Goal: Obtain resource: Obtain resource

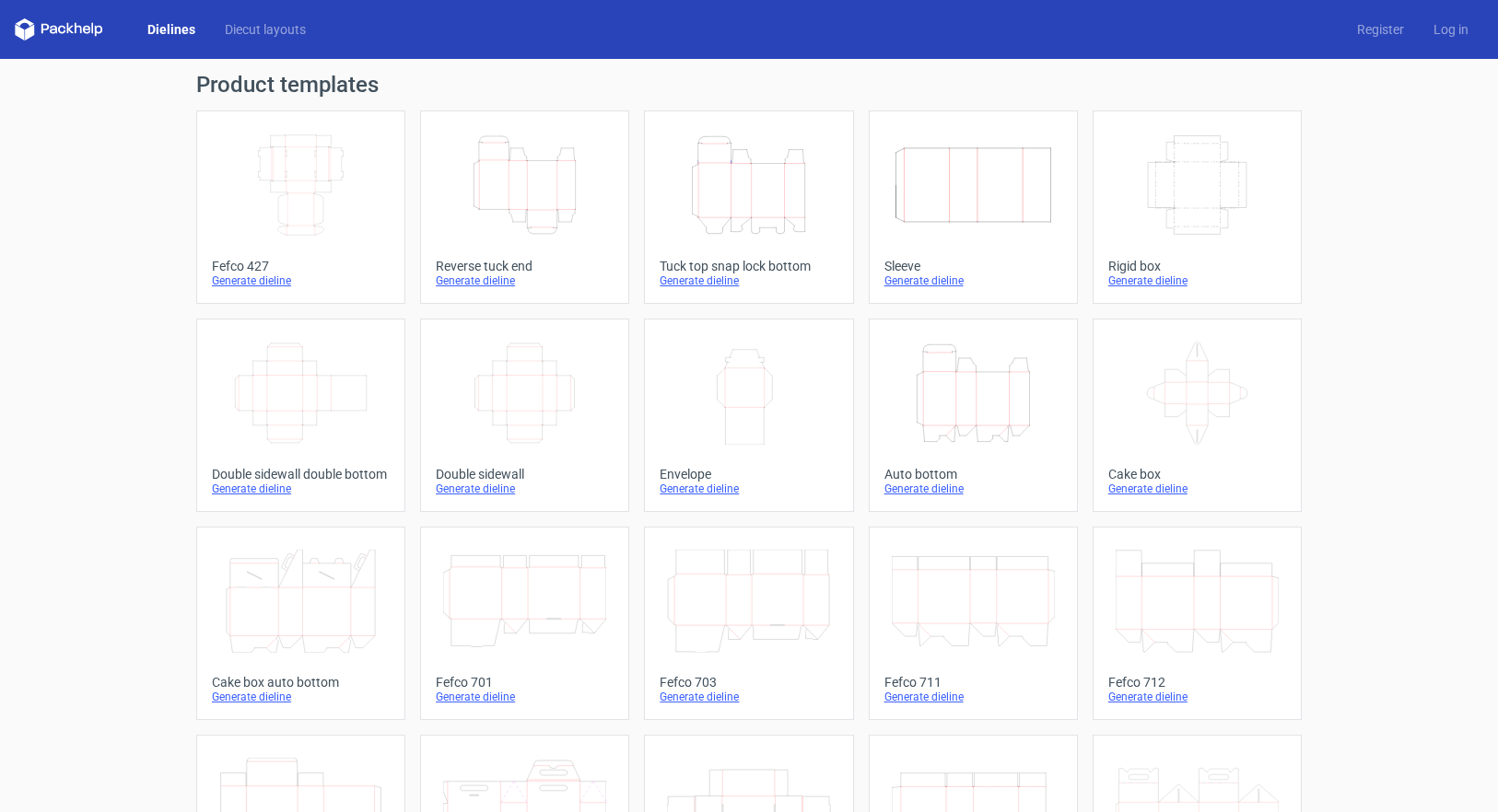
click at [59, 35] on icon at bounding box center [58, 29] width 89 height 22
click at [150, 31] on link "Dielines" at bounding box center [171, 29] width 78 height 18
click at [277, 35] on link "Diecut layouts" at bounding box center [266, 29] width 111 height 18
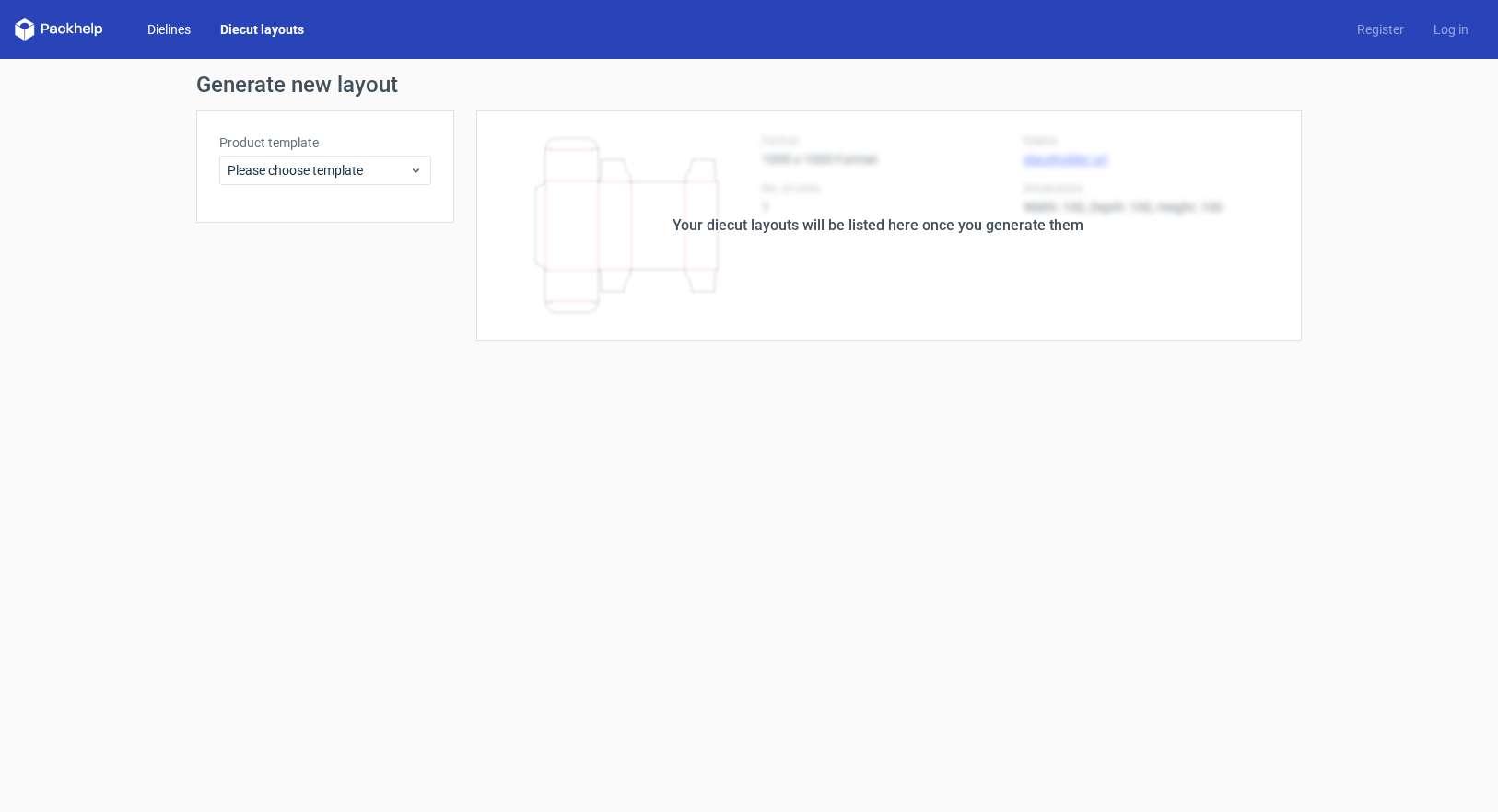
click at [184, 30] on link "Dielines" at bounding box center [168, 29] width 73 height 18
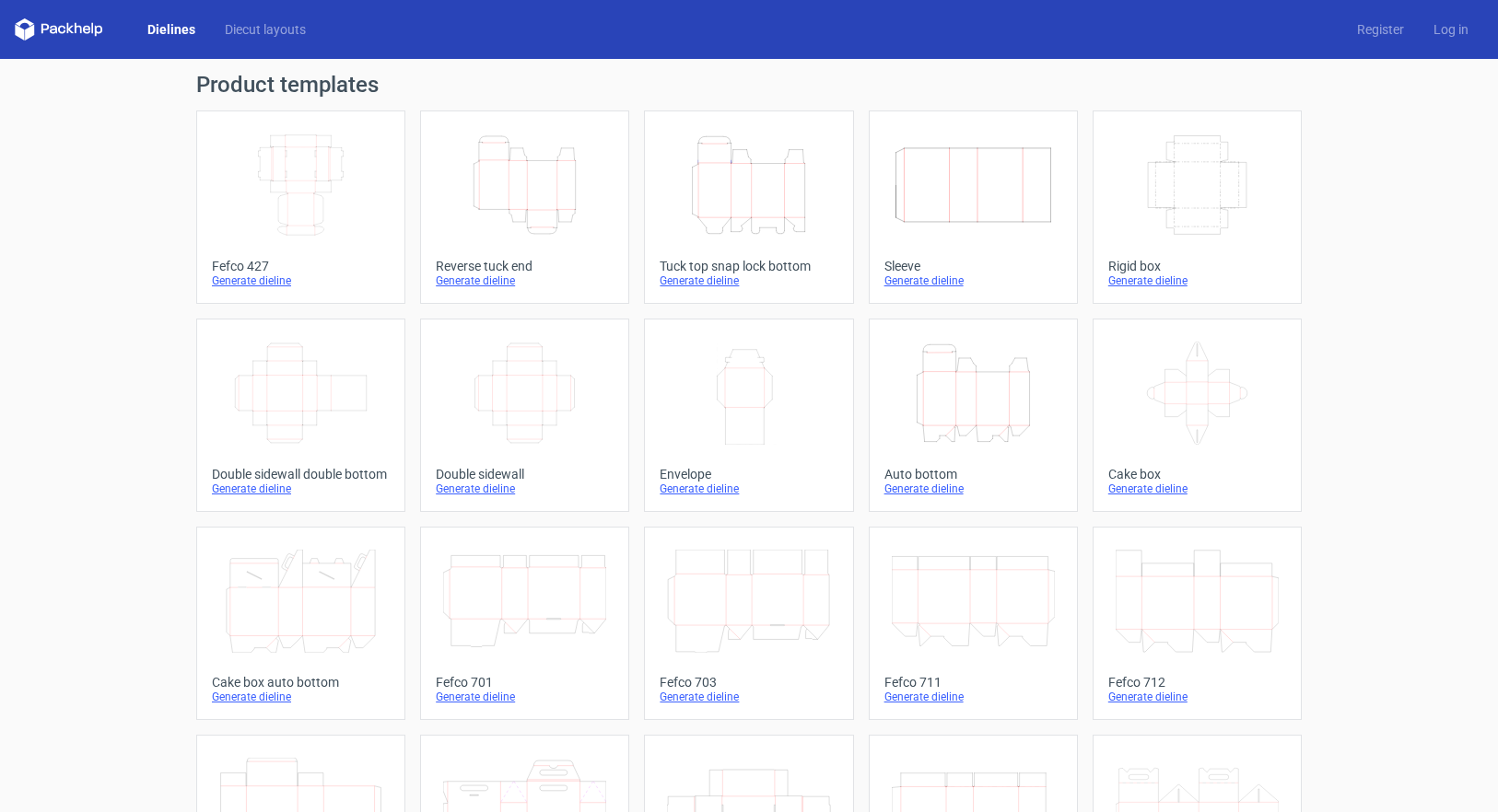
click at [90, 29] on icon at bounding box center [87, 30] width 8 height 9
click at [2, 25] on div "Dielines Diecut layouts Register Log in" at bounding box center [749, 29] width 1498 height 59
click at [19, 29] on polygon at bounding box center [18, 32] width 9 height 16
click at [21, 29] on polygon at bounding box center [18, 32] width 9 height 16
click at [24, 26] on icon at bounding box center [58, 29] width 89 height 22
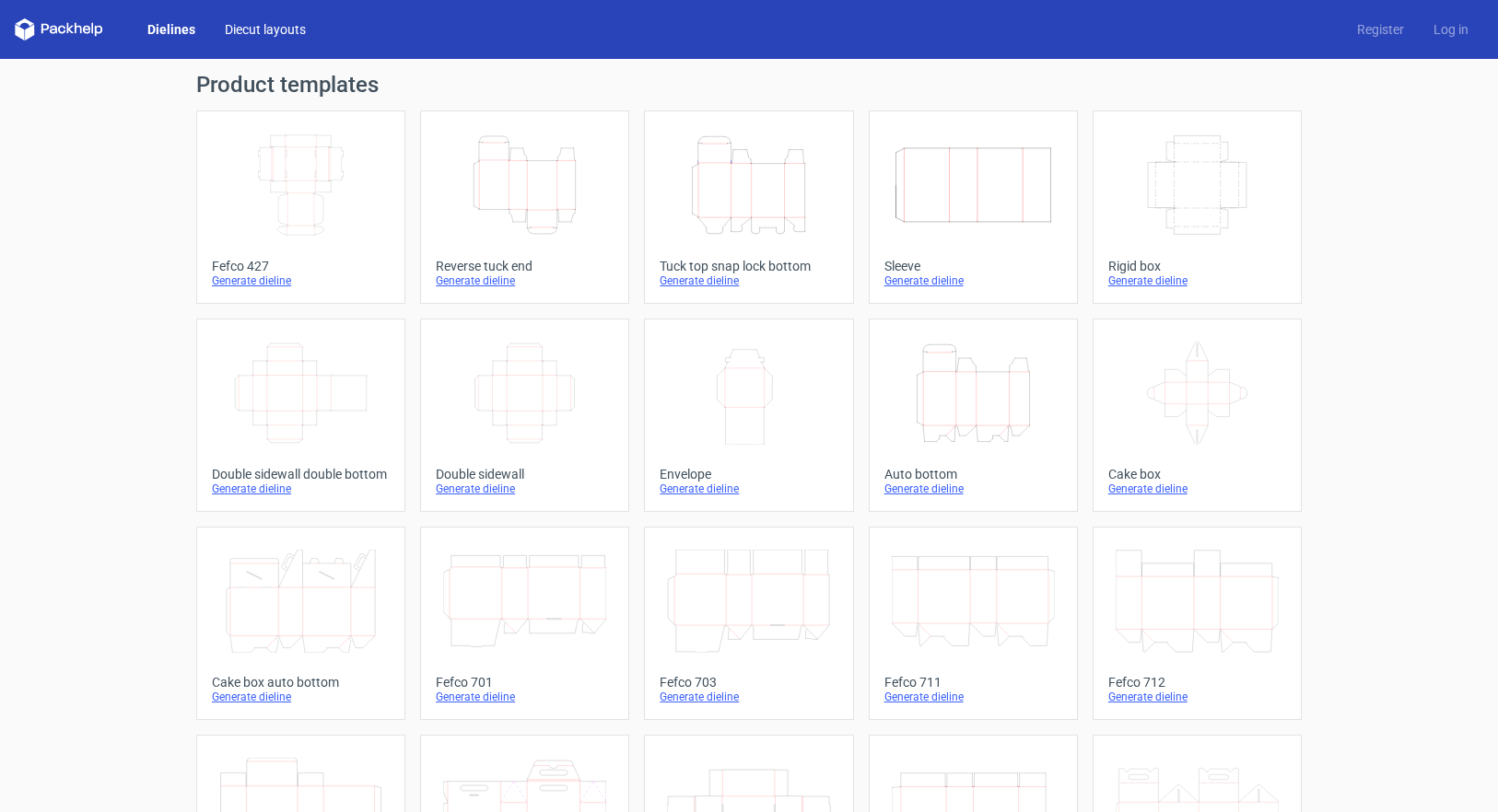
click at [223, 26] on link "Diecut layouts" at bounding box center [266, 29] width 111 height 18
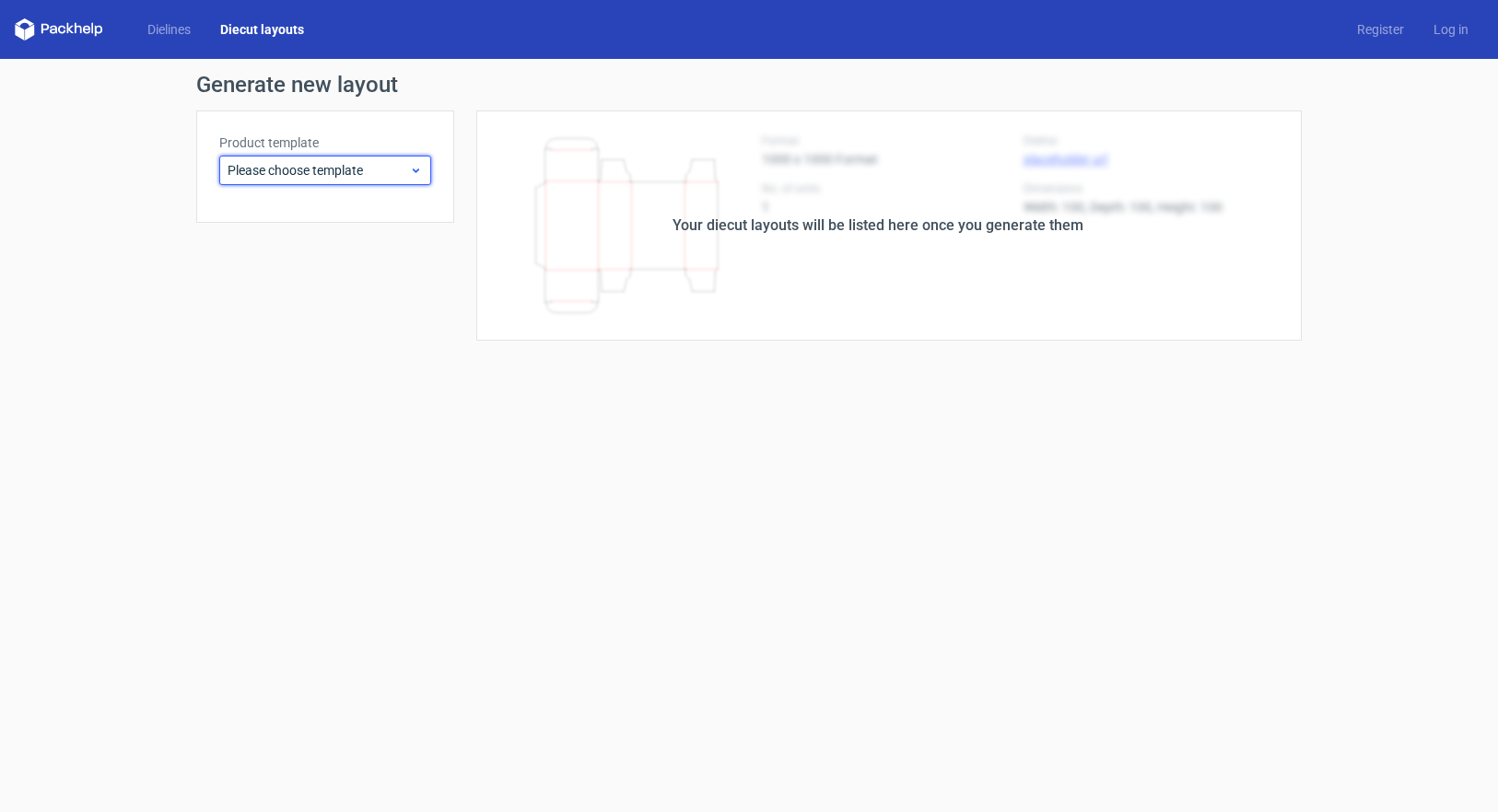
click at [341, 158] on div "Please choose template" at bounding box center [325, 170] width 212 height 29
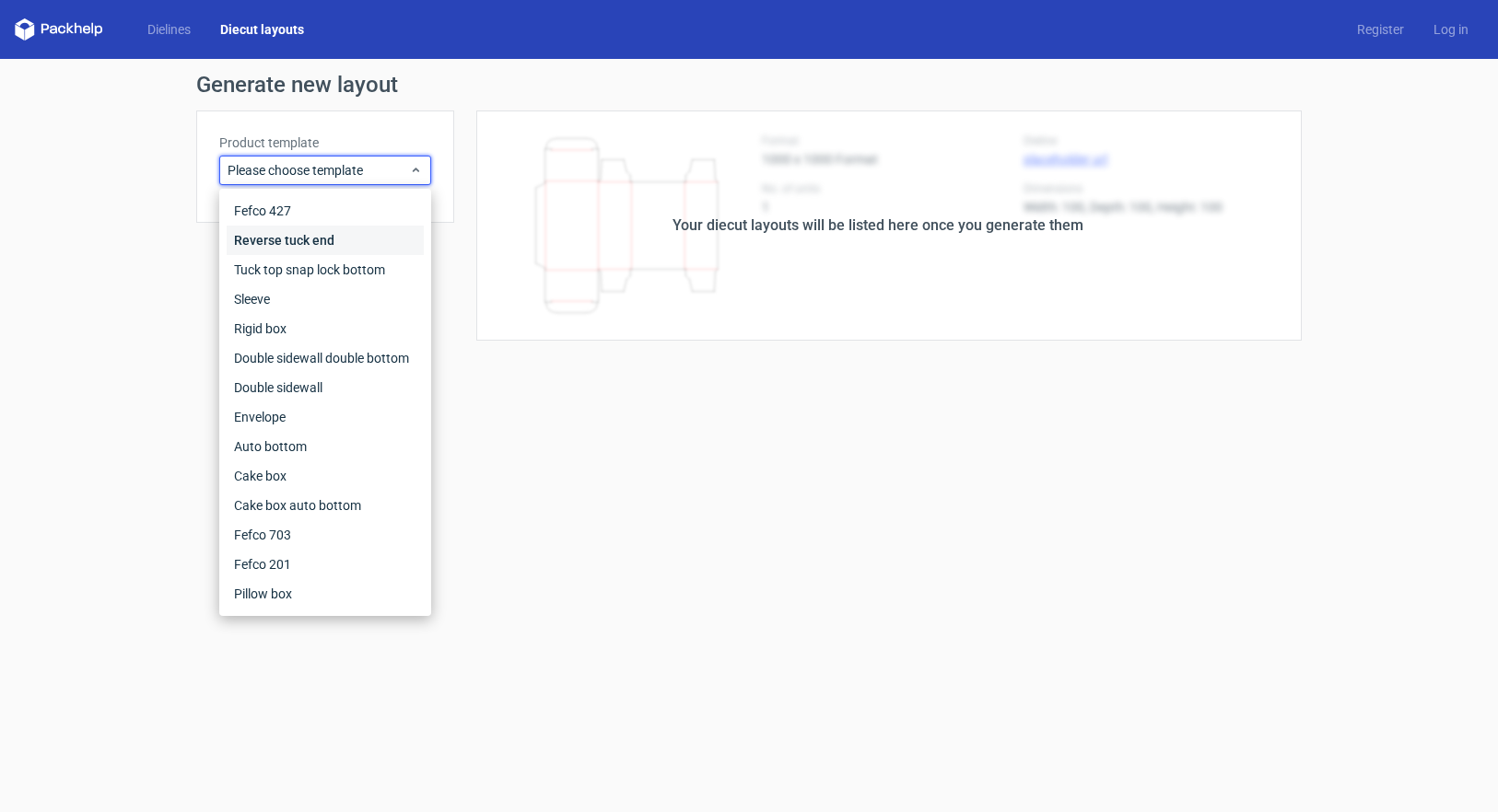
click at [339, 235] on div "Reverse tuck end" at bounding box center [325, 240] width 197 height 29
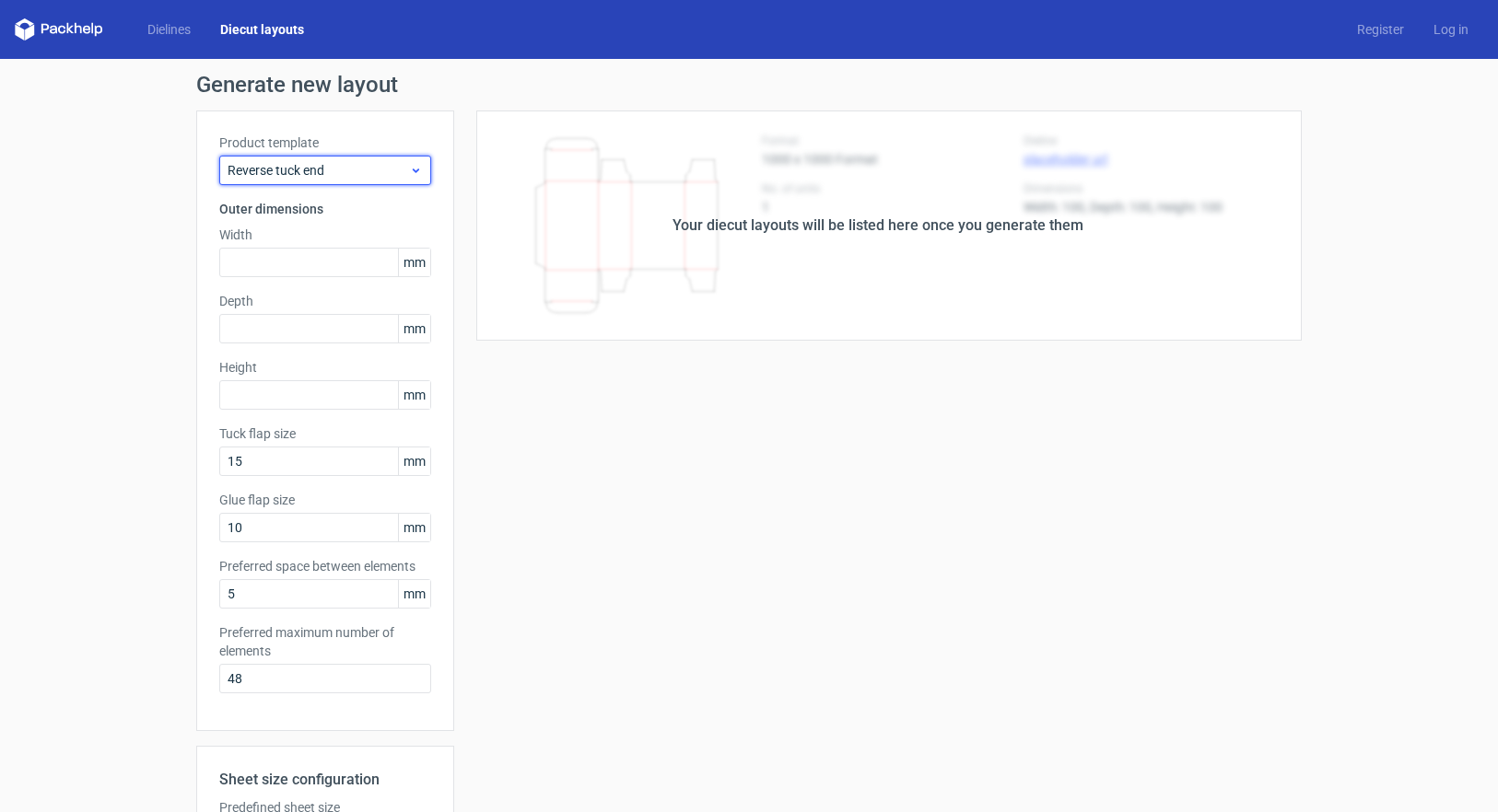
click at [374, 168] on span "Reverse tuck end" at bounding box center [318, 170] width 182 height 18
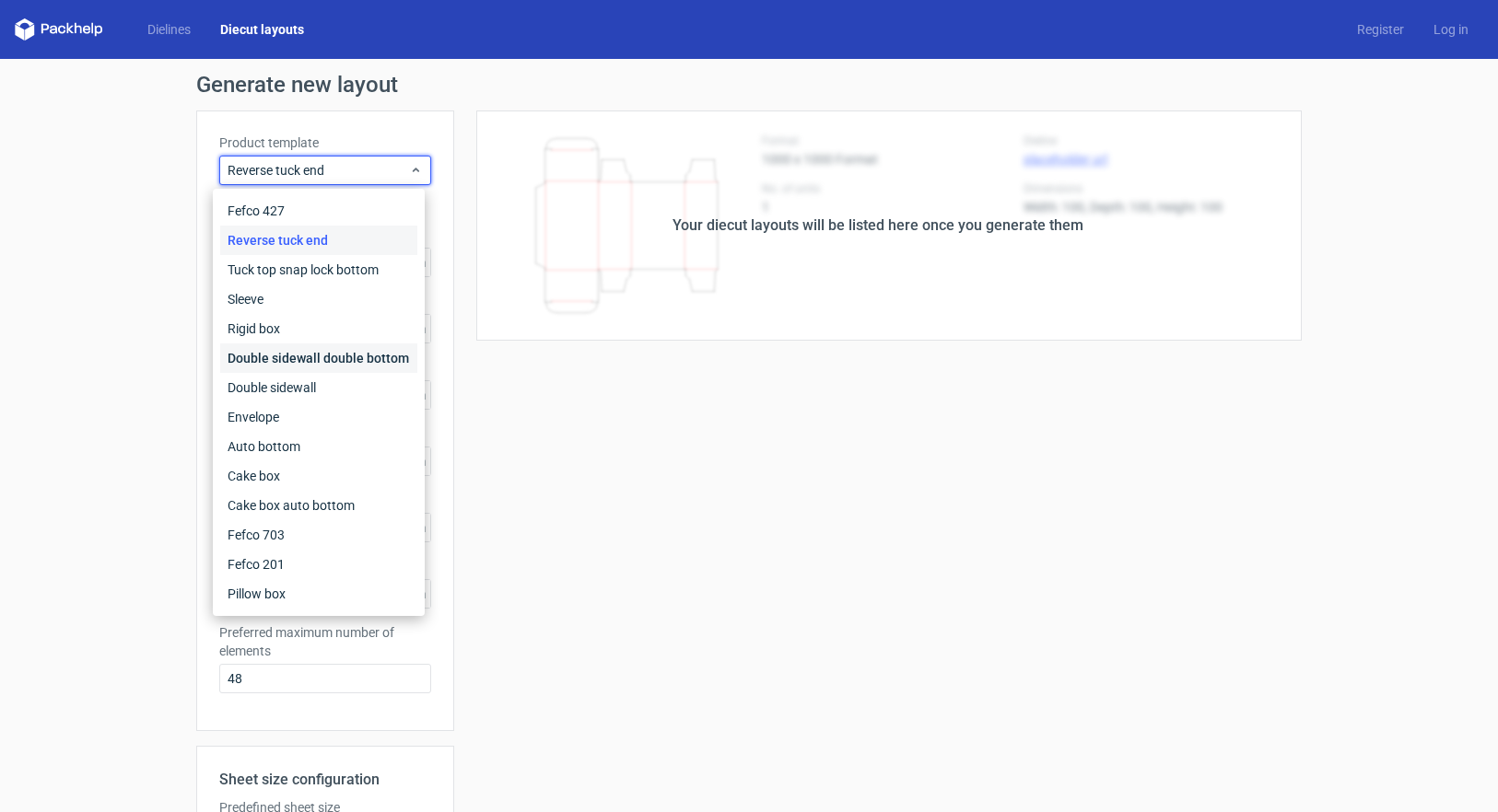
click at [362, 360] on div "Double sidewall double bottom" at bounding box center [318, 358] width 197 height 29
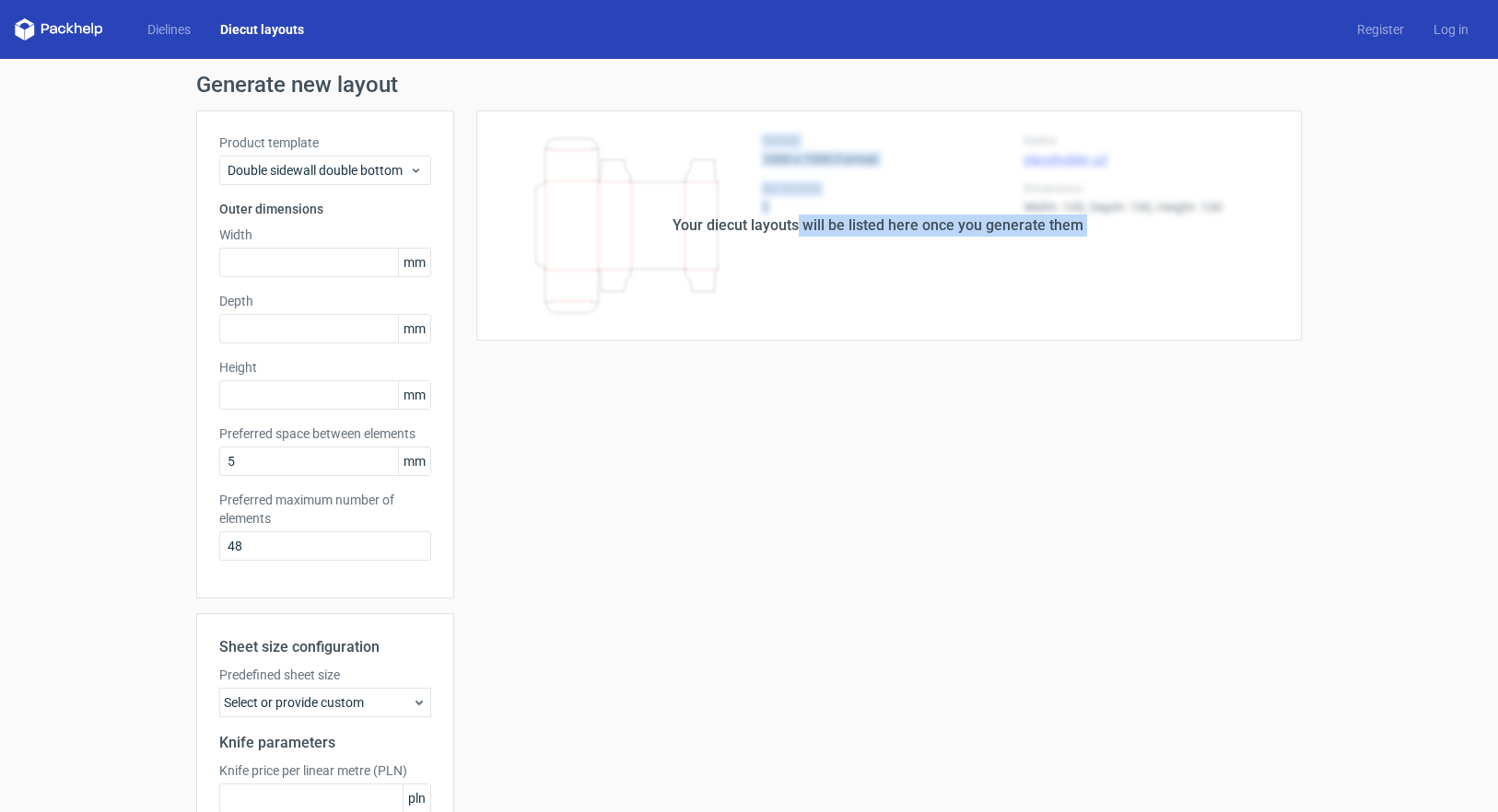
drag, startPoint x: 806, startPoint y: 299, endPoint x: 785, endPoint y: 368, distance: 72.1
click at [791, 363] on div "Your diecut layouts will be listed here once you generate them Height Depth Wid…" at bounding box center [877, 544] width 847 height 866
click at [696, 393] on div "Your diecut layouts will be listed here once you generate them Height Depth Wid…" at bounding box center [877, 544] width 847 height 866
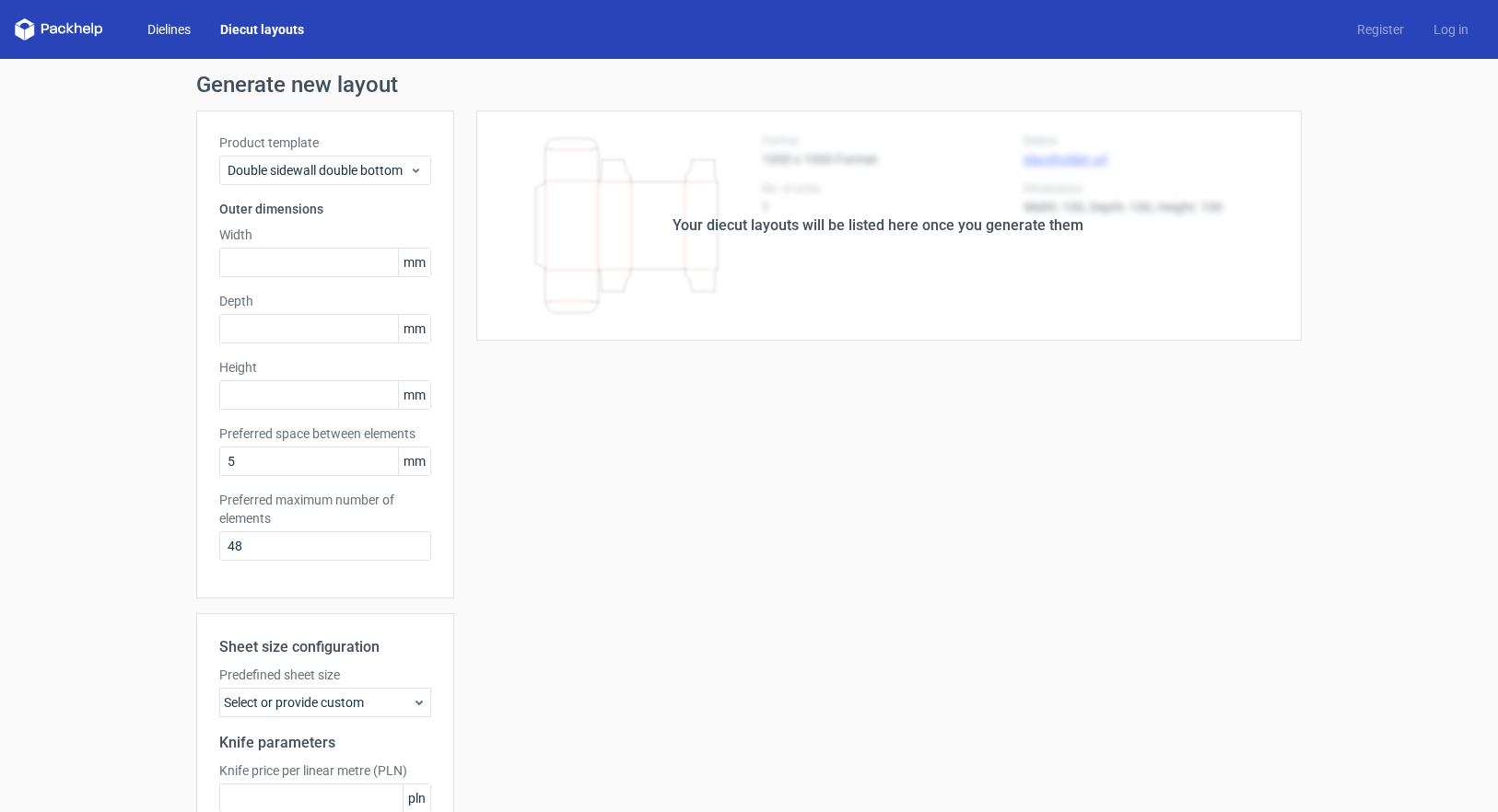
click at [175, 34] on link "Dielines" at bounding box center [168, 29] width 73 height 18
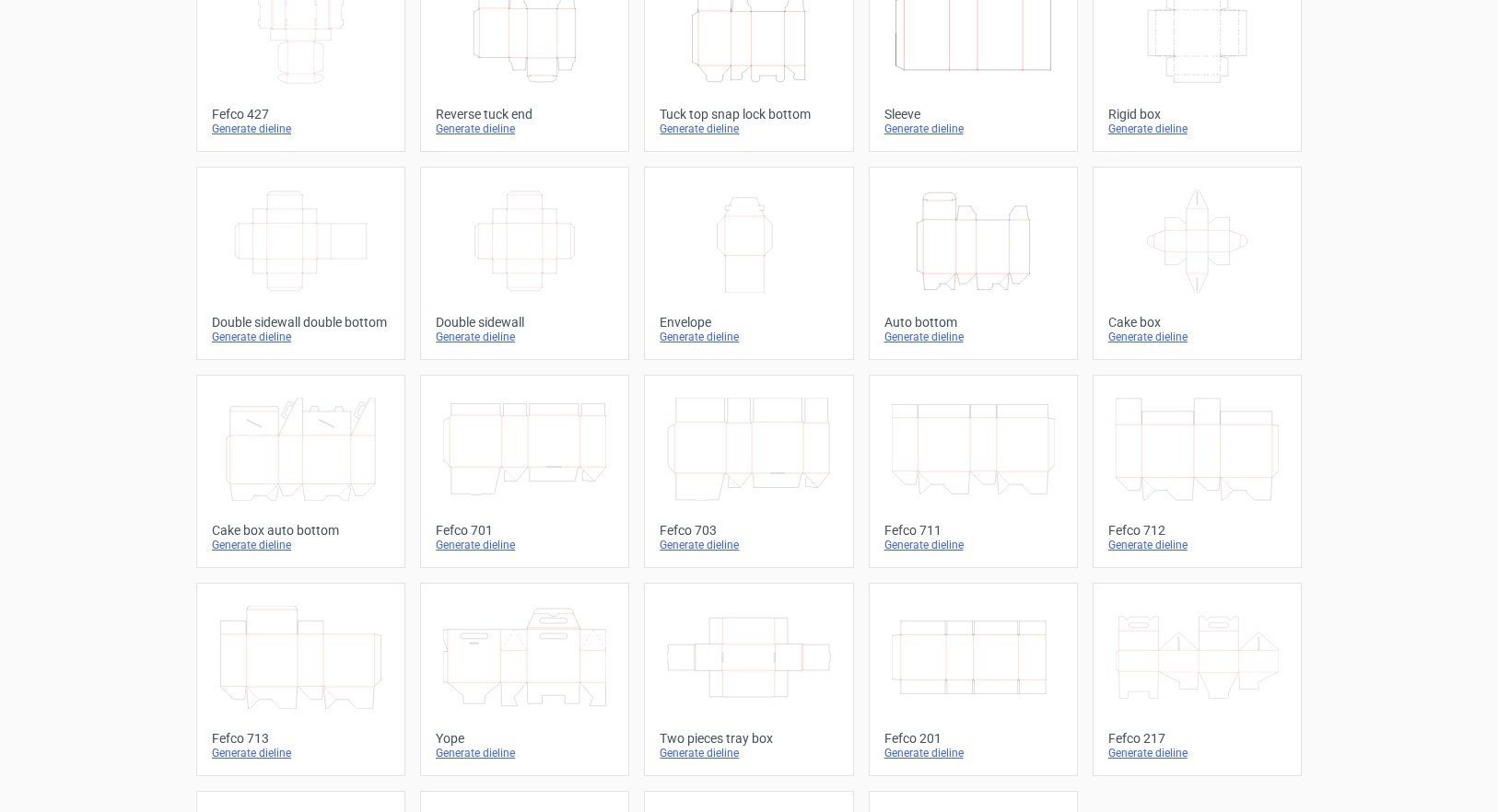
scroll to position [184, 0]
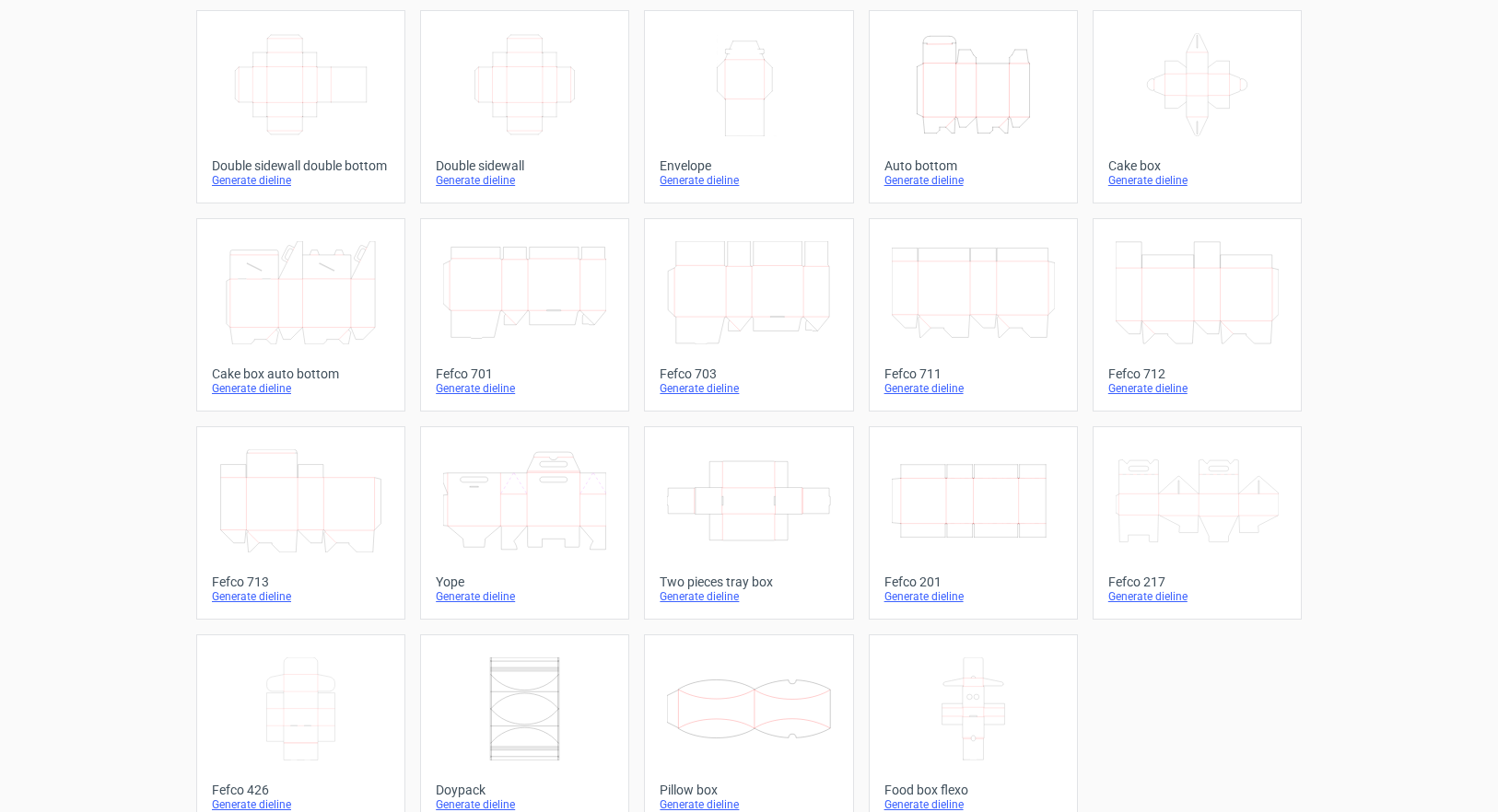
scroll to position [338, 0]
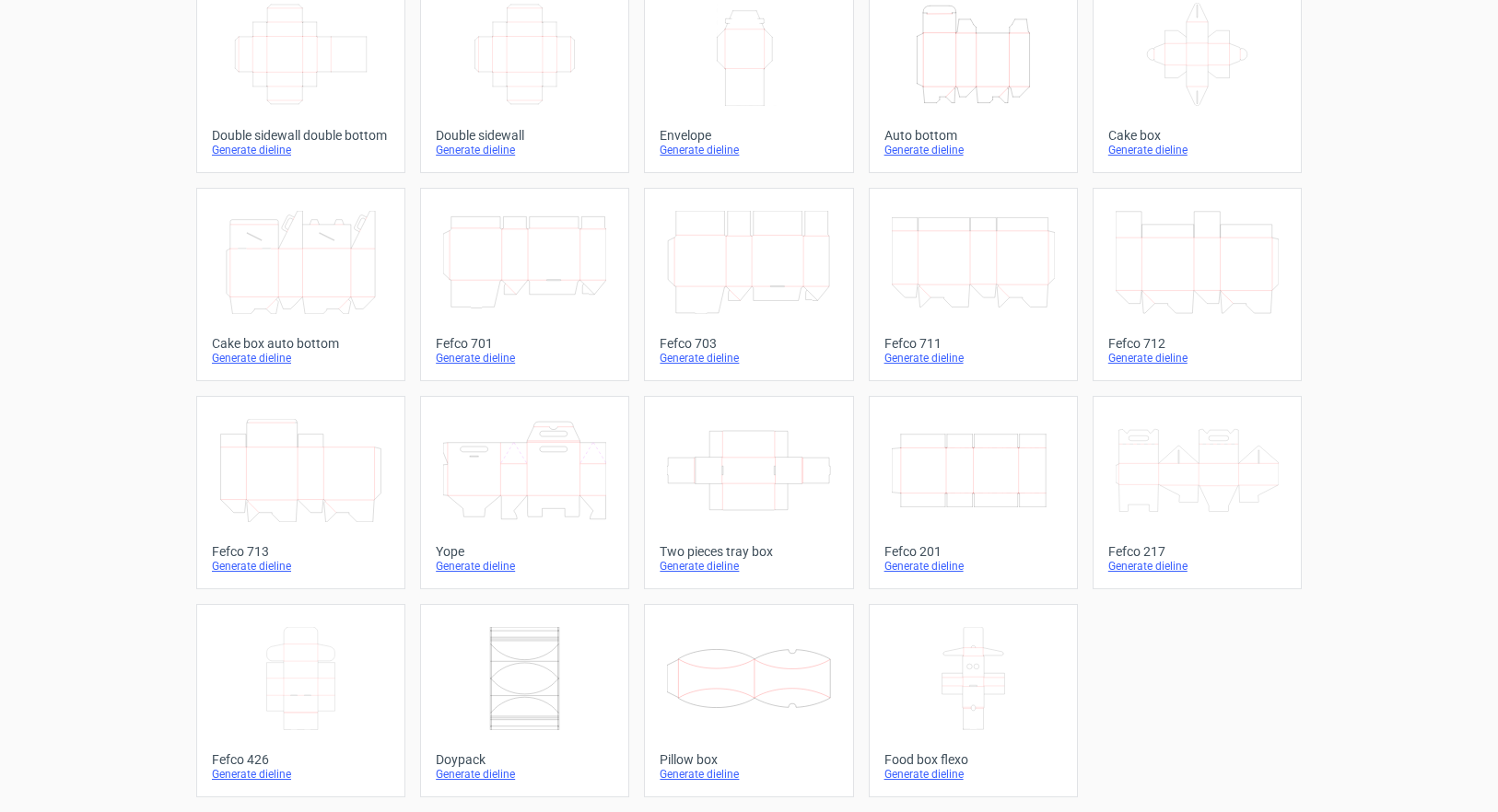
click at [278, 680] on icon at bounding box center [301, 679] width 163 height 103
